Goal: Task Accomplishment & Management: Manage account settings

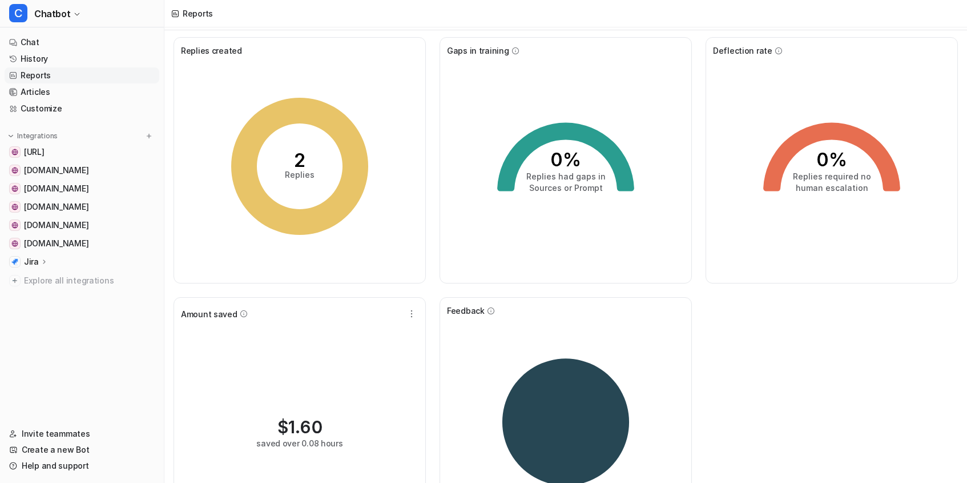
scroll to position [97, 0]
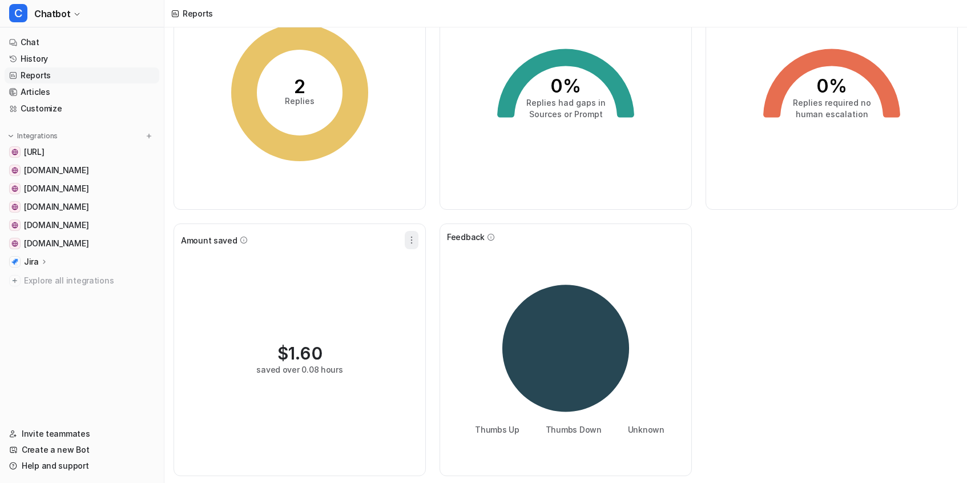
click at [410, 238] on icon "button" at bounding box center [411, 239] width 11 height 11
click at [397, 256] on button "Edit" at bounding box center [354, 266] width 123 height 21
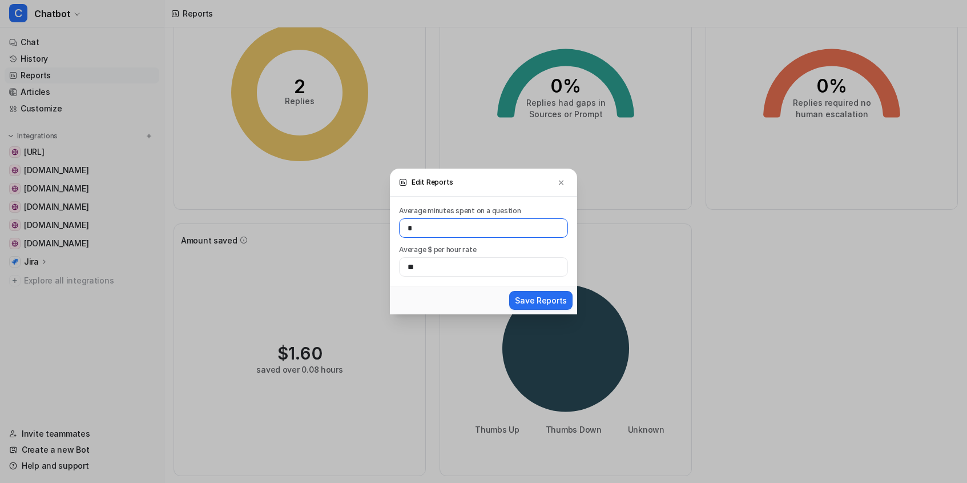
click at [436, 234] on input "*" at bounding box center [483, 227] width 169 height 19
click at [451, 282] on div "Average minutes spent on a question * Average $ per hour rate **" at bounding box center [483, 240] width 187 height 89
click at [563, 181] on img at bounding box center [561, 182] width 8 height 9
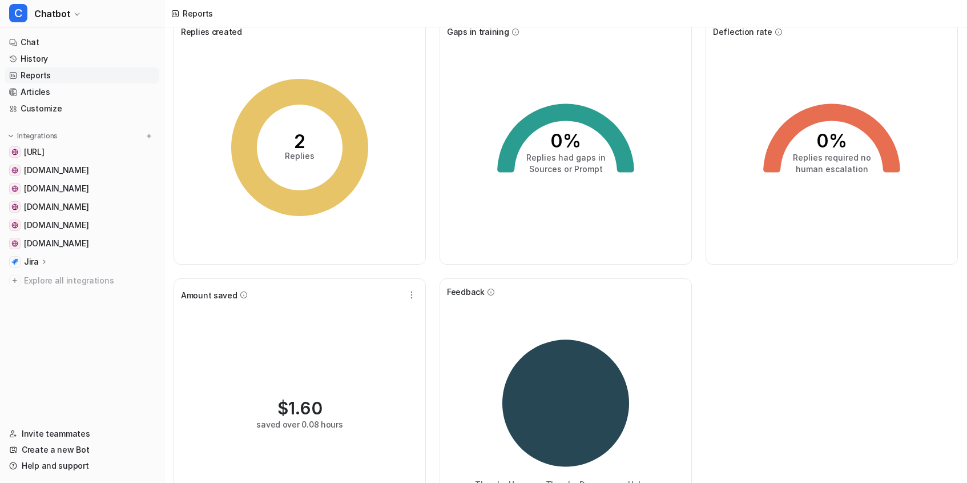
scroll to position [0, 0]
